Goal: Information Seeking & Learning: Learn about a topic

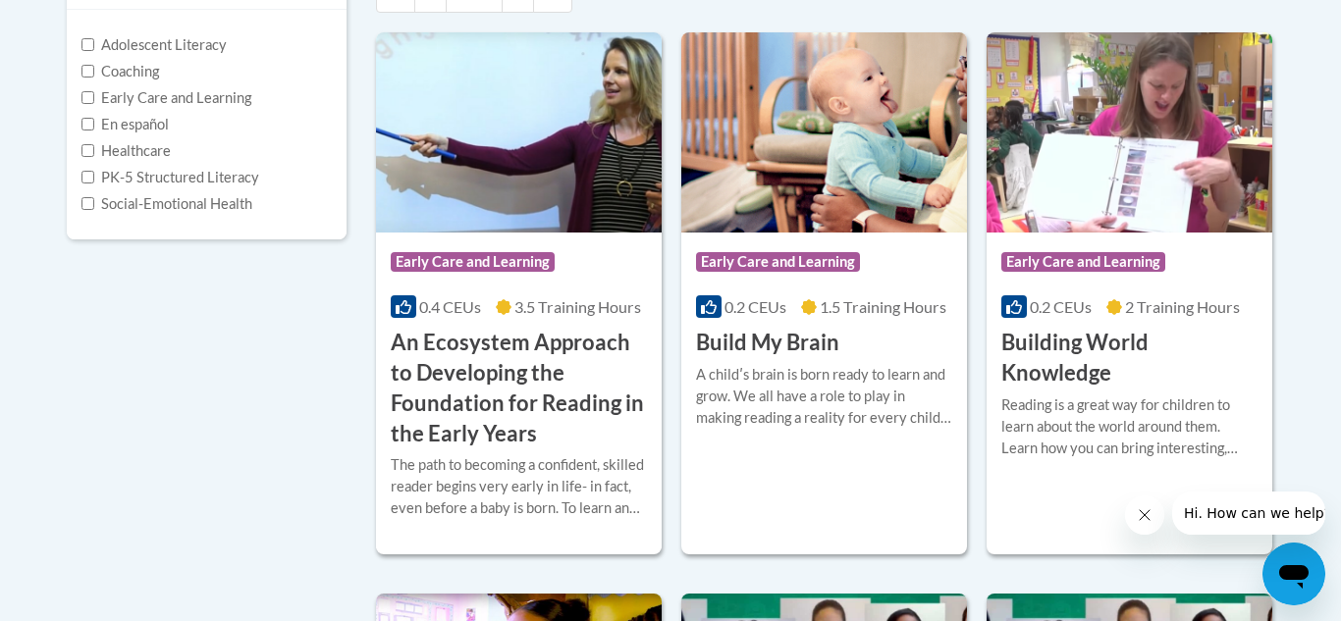
scroll to position [481, 0]
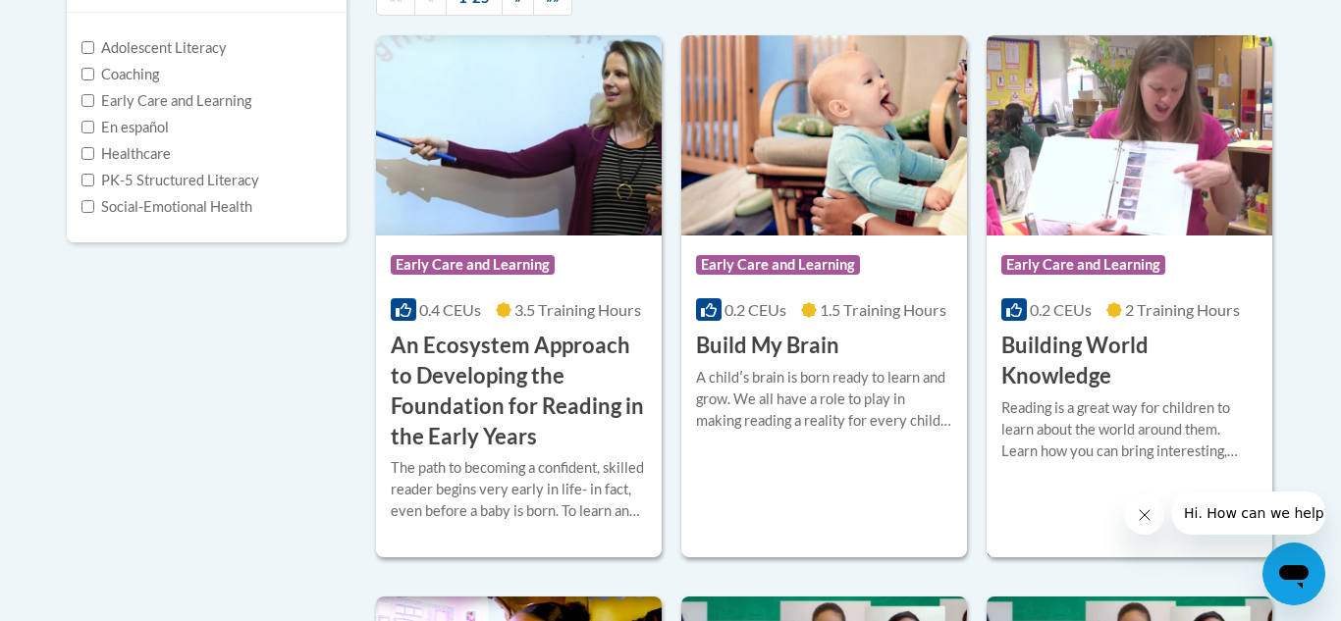
click at [1047, 351] on h3 "Building World Knowledge" at bounding box center [1129, 361] width 256 height 61
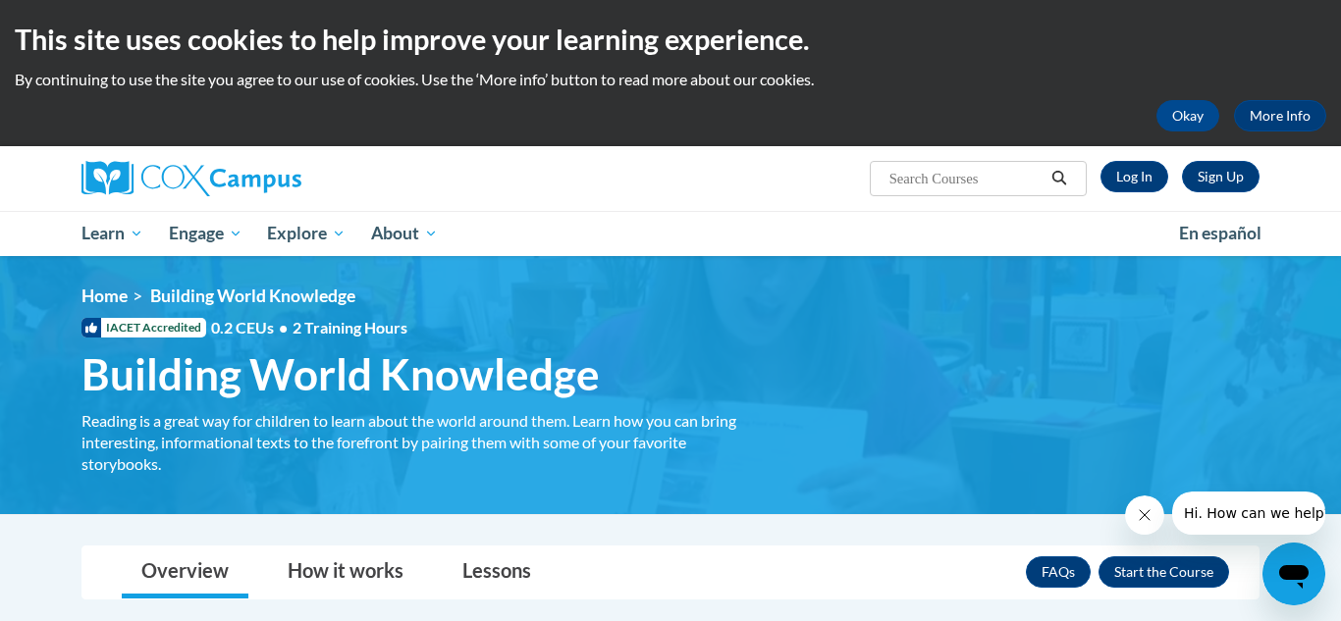
click at [983, 327] on div "<en>Home</en><fr>Accueil</fr><de>Zuhause</de><it>Casa</it><es>Casa</es><pt>Casa…" at bounding box center [670, 385] width 1237 height 199
